Goal: Information Seeking & Learning: Learn about a topic

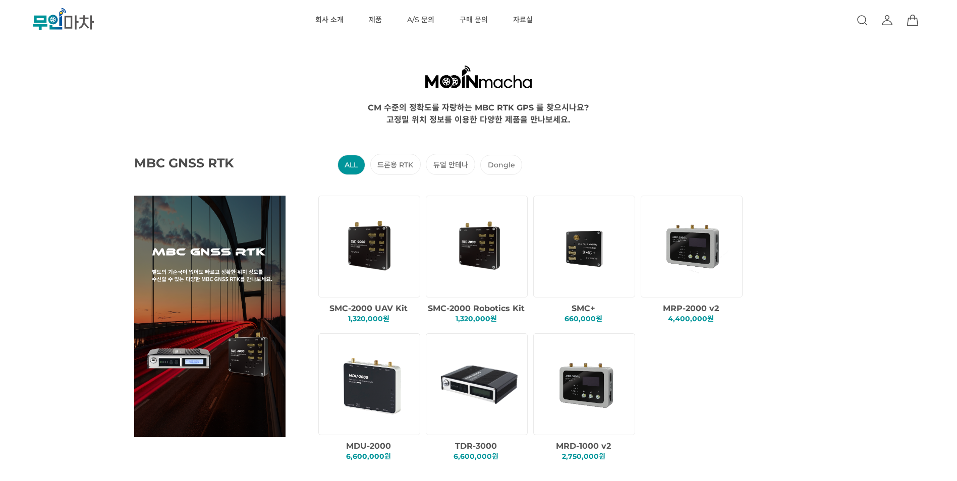
click at [404, 164] on RTK "드론용 RTK" at bounding box center [395, 164] width 50 height 21
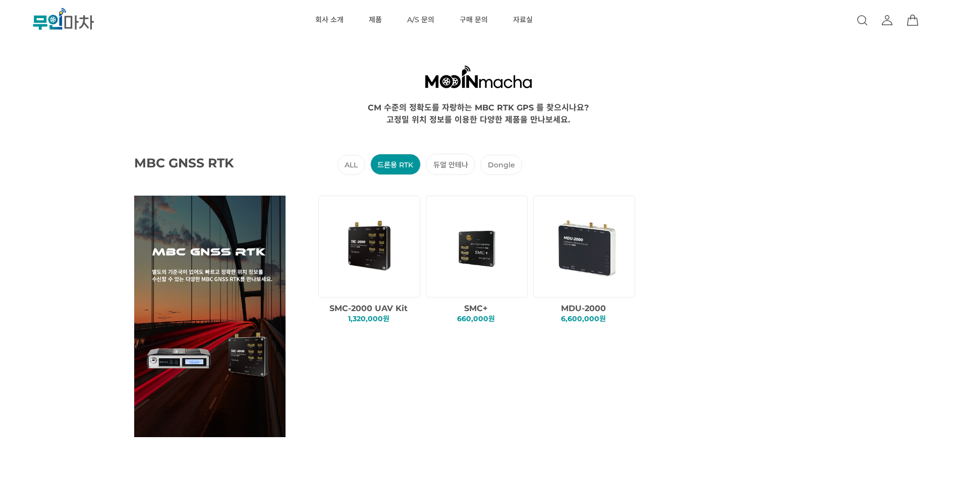
click at [456, 164] on 안테나 "듀얼 안테나" at bounding box center [450, 164] width 49 height 21
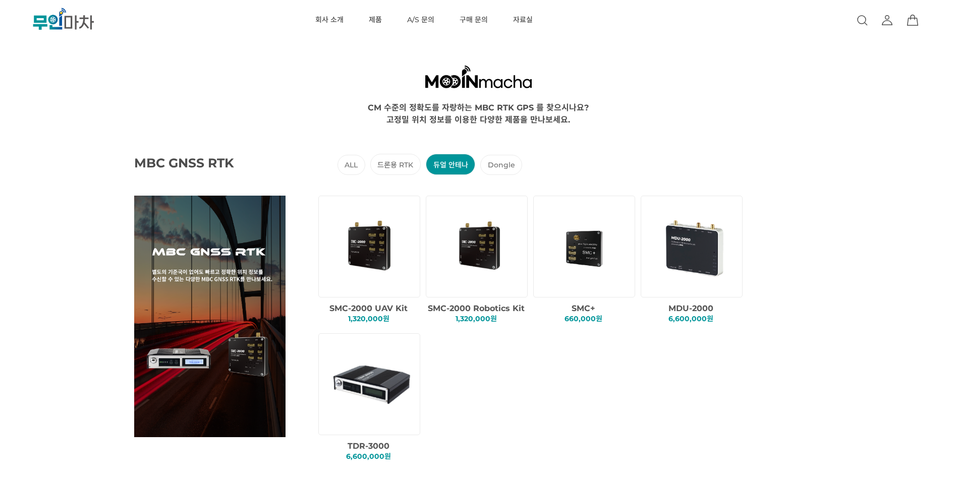
click at [405, 165] on RTK "드론용 RTK" at bounding box center [395, 164] width 50 height 21
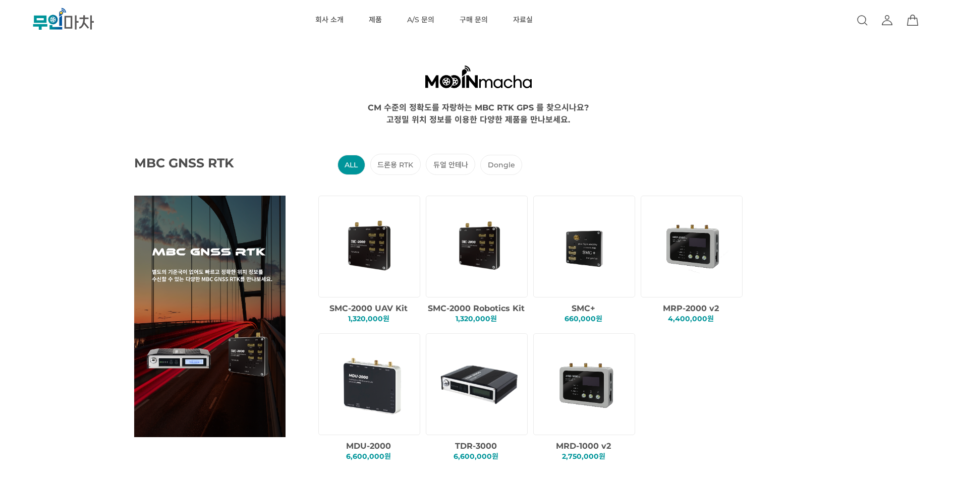
click at [404, 161] on RTK "드론용 RTK" at bounding box center [395, 164] width 50 height 21
